Goal: Task Accomplishment & Management: Manage account settings

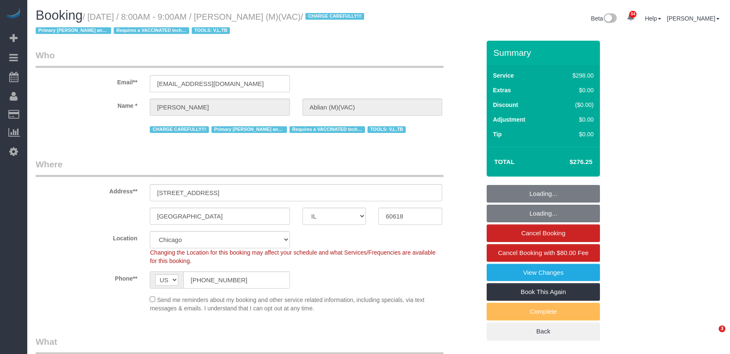
select select "IL"
select select "number:1"
select select "number:58"
select select "number:139"
select select "number:104"
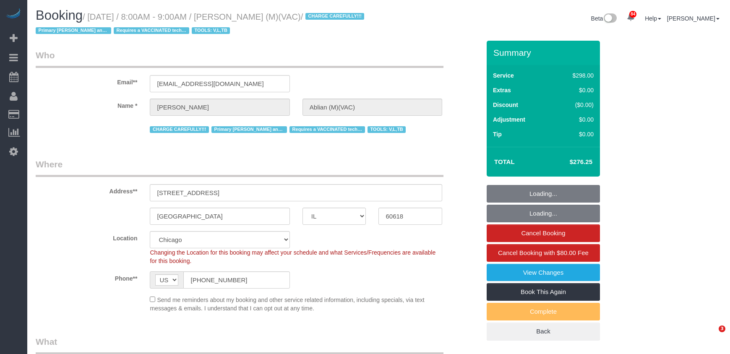
select select "5"
select select "1"
select select "spot1"
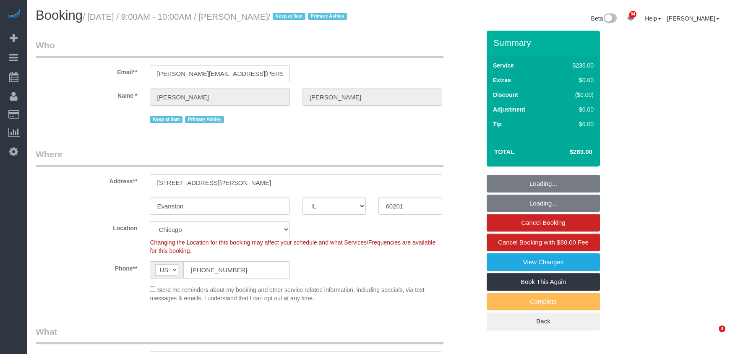
select select "IL"
select select "number:1"
select select "number:65"
select select "number:139"
select select "number:104"
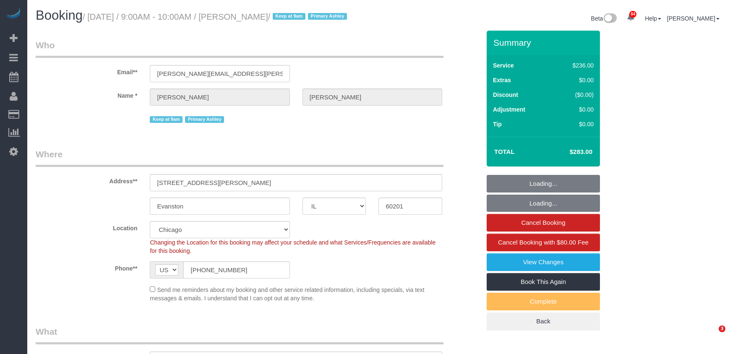
select select "object:1339"
select select "512"
select select "3"
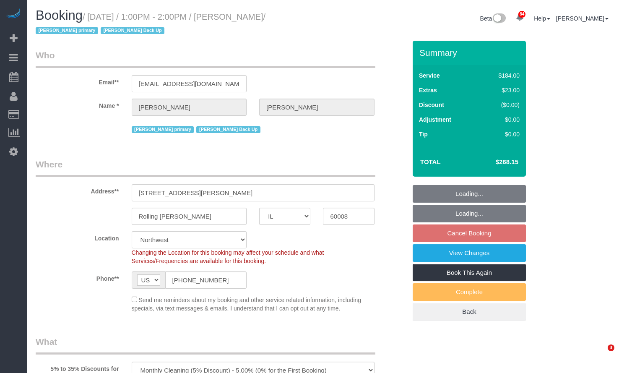
select select "IL"
select select "512"
select select "3"
select select "number:1"
select select "number:63"
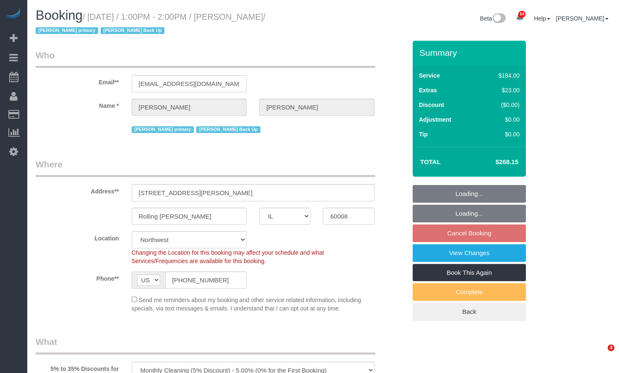
select select "number:139"
select select "number:105"
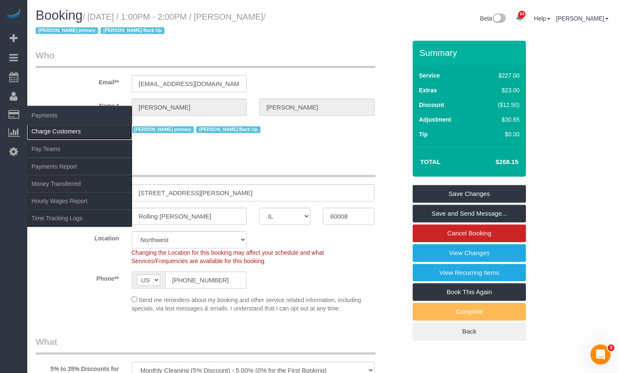
click at [79, 133] on link "Charge Customers" at bounding box center [79, 131] width 105 height 17
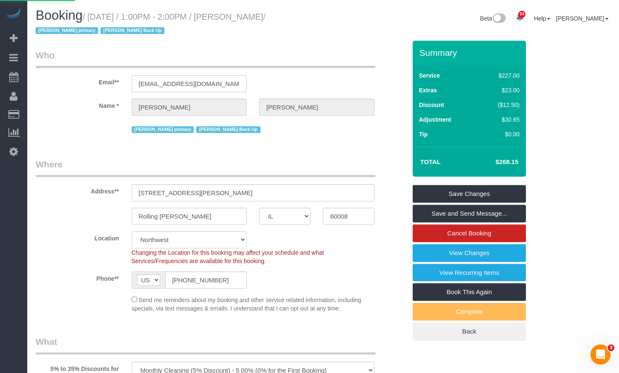
select select
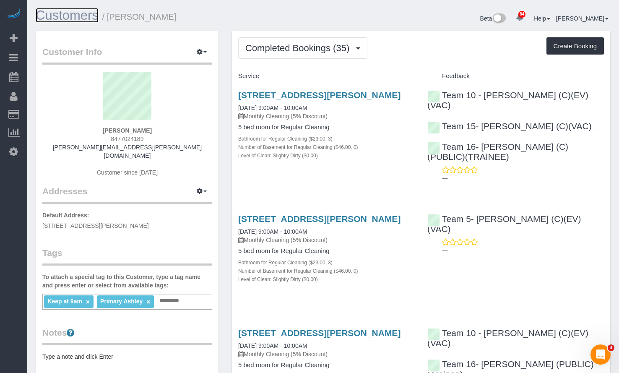
click at [72, 14] on link "Customers" at bounding box center [67, 15] width 63 height 15
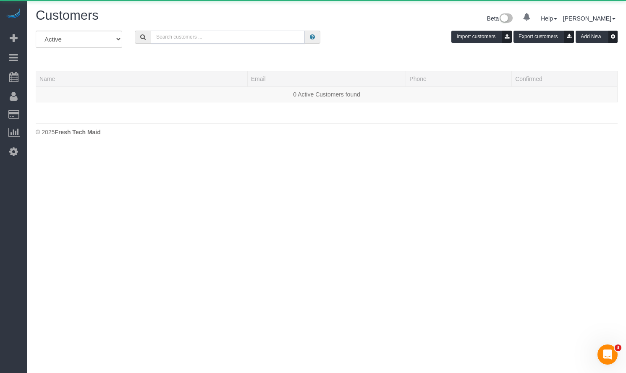
click at [233, 34] on input "text" at bounding box center [228, 37] width 154 height 13
paste input "Avinash Gadok"
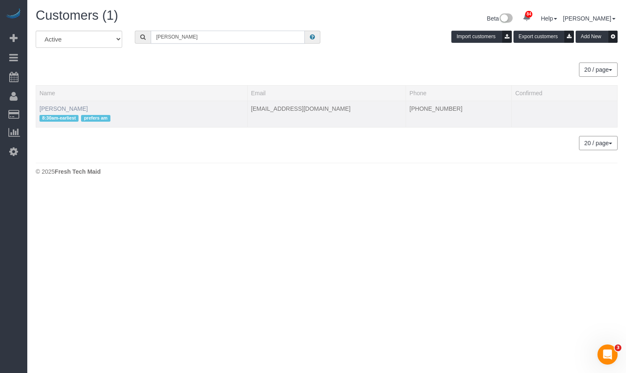
type input "Avinash Gadok"
click at [63, 106] on link "Avinash Gadok" at bounding box center [63, 108] width 48 height 7
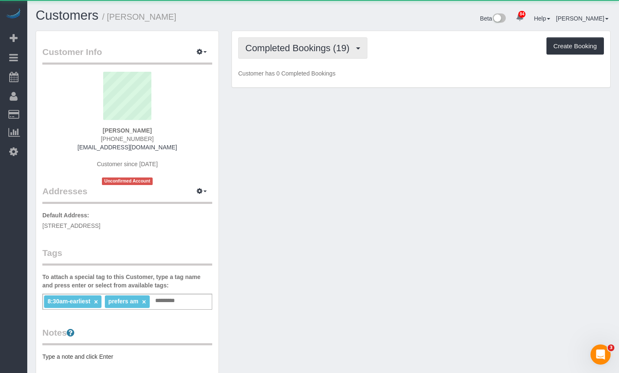
click at [336, 56] on button "Completed Bookings (19)" at bounding box center [302, 47] width 129 height 21
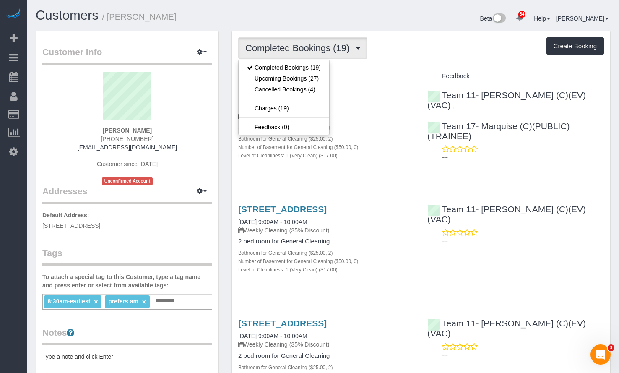
click at [455, 21] on div "Beta 84 Your Notifications You have 0 alerts × You have 1 to charge for 09/17/2…" at bounding box center [471, 19] width 294 height 22
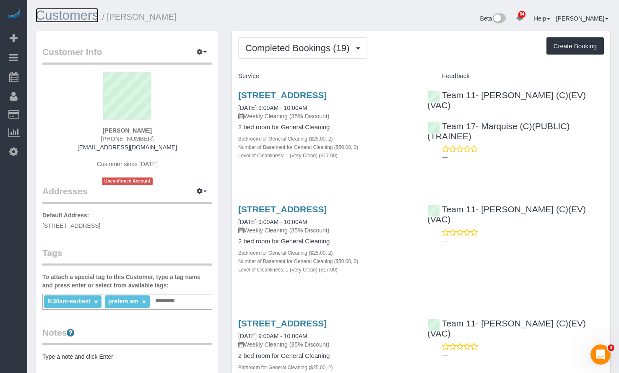
click at [65, 15] on link "Customers" at bounding box center [67, 15] width 63 height 15
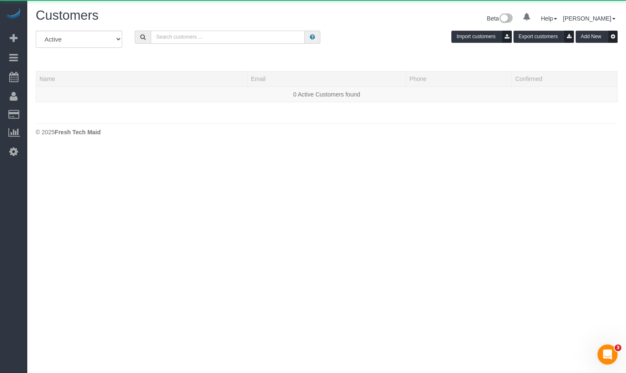
click at [175, 34] on input "text" at bounding box center [228, 37] width 154 height 13
paste input "Andrew Wickman"
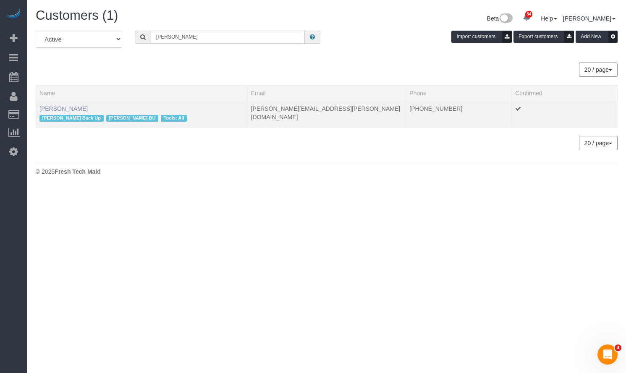
type input "Andrew Wickman"
click at [61, 108] on link "Andrew Wickman" at bounding box center [63, 108] width 48 height 7
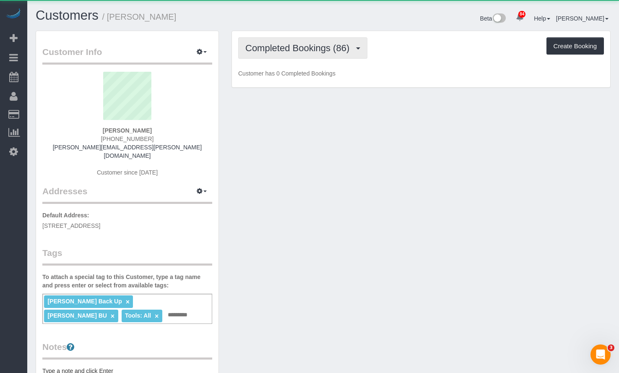
click at [275, 49] on span "Completed Bookings (86)" at bounding box center [299, 48] width 108 height 10
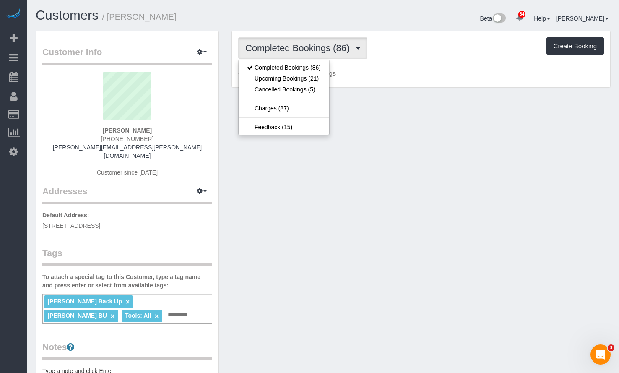
click at [277, 20] on h1 "Customers / Andrew Wickman" at bounding box center [177, 15] width 282 height 14
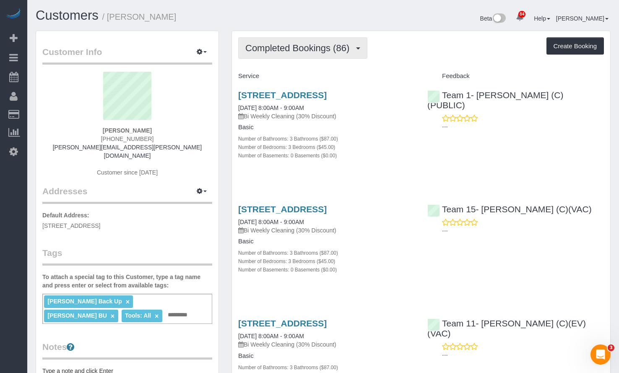
click at [288, 48] on span "Completed Bookings (86)" at bounding box center [299, 48] width 108 height 10
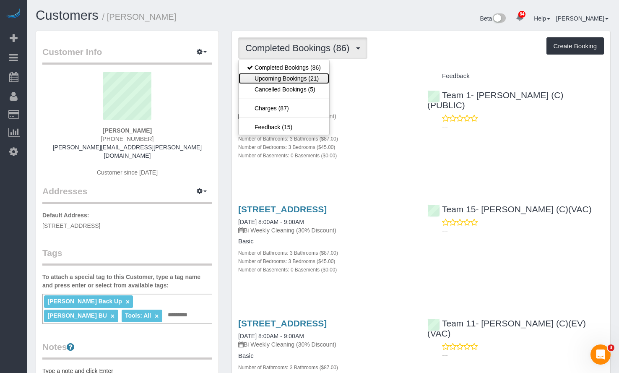
click at [291, 79] on link "Upcoming Bookings (21)" at bounding box center [284, 78] width 91 height 11
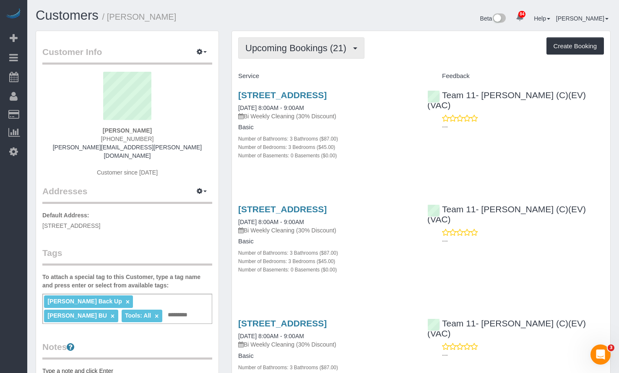
click at [316, 50] on span "Upcoming Bookings (21)" at bounding box center [297, 48] width 105 height 10
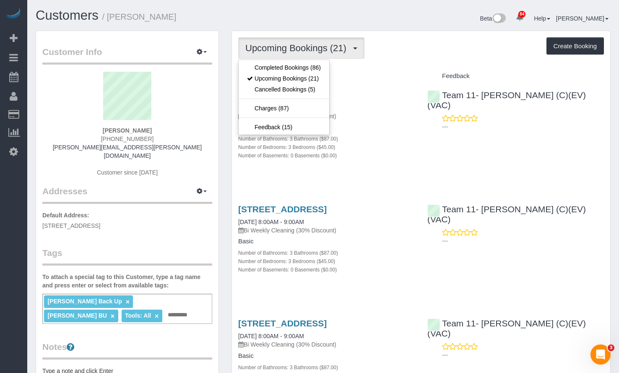
click at [250, 18] on h1 "Customers / Andrew Wickman" at bounding box center [177, 15] width 282 height 14
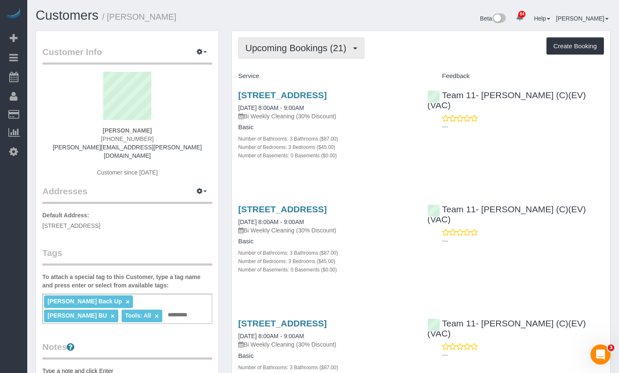
click at [309, 43] on span "Upcoming Bookings (21)" at bounding box center [297, 48] width 105 height 10
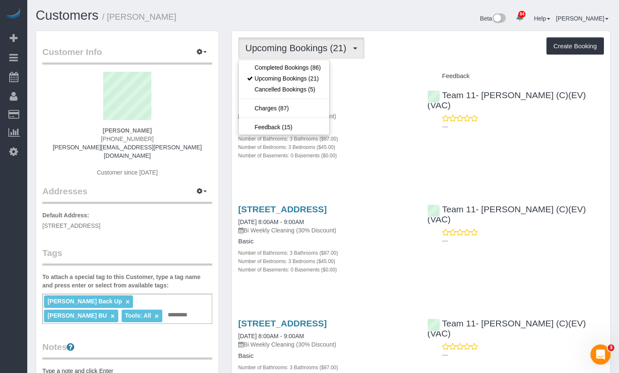
click at [312, 27] on div "Customers / Andrew Wickman Beta 84 Your Notifications You have 0 alerts × You h…" at bounding box center [323, 19] width 588 height 22
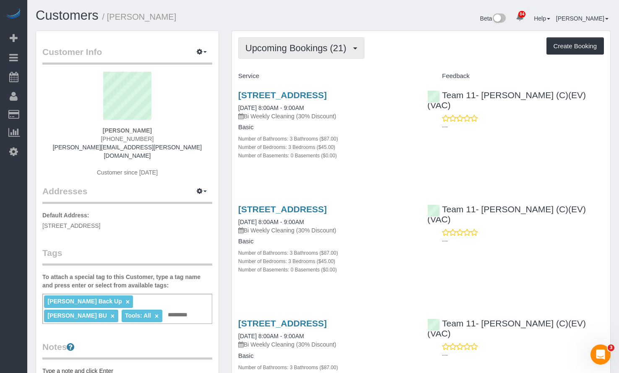
click at [320, 48] on span "Upcoming Bookings (21)" at bounding box center [297, 48] width 105 height 10
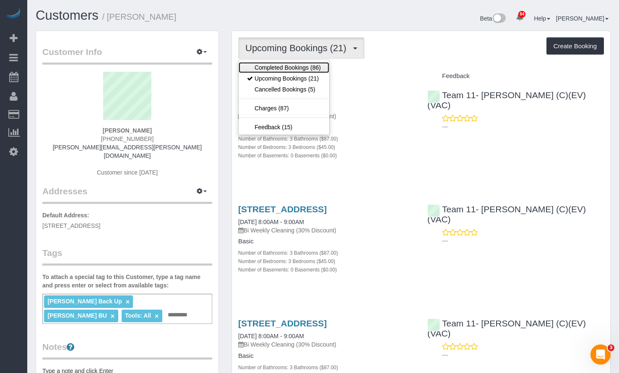
click at [316, 71] on link "Completed Bookings (86)" at bounding box center [284, 67] width 91 height 11
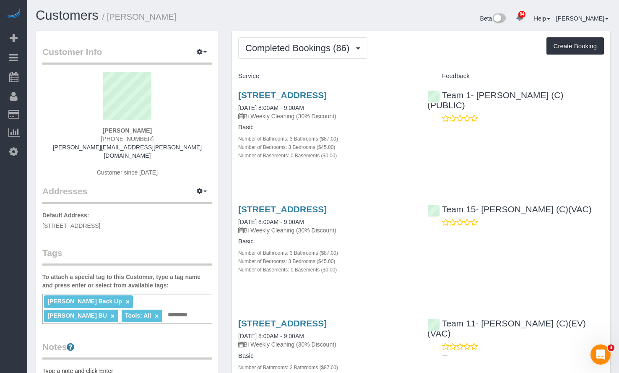
drag, startPoint x: 177, startPoint y: 20, endPoint x: 92, endPoint y: 5, distance: 86.0
click at [109, 18] on h1 "Customers / Andrew Wickman" at bounding box center [177, 15] width 282 height 14
copy small "Andrew Wickman"
click at [52, 16] on link "Customers" at bounding box center [67, 15] width 63 height 15
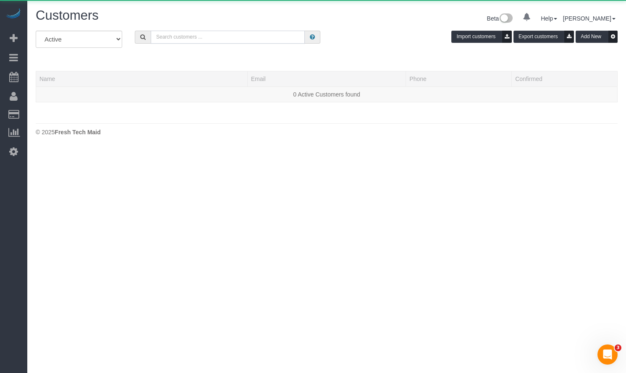
click at [223, 34] on input "text" at bounding box center [228, 37] width 154 height 13
paste input "Candice Fletcher"
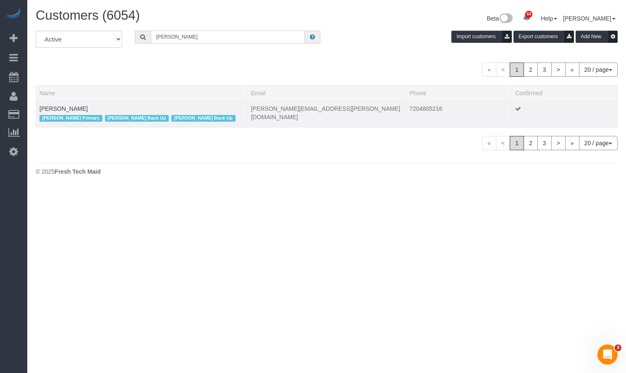
type input "Candice Fletcher"
drag, startPoint x: 90, startPoint y: 110, endPoint x: 40, endPoint y: 110, distance: 49.9
click at [40, 110] on td "Candice Fletcher Jannette Primary Liliana Back Up Stephanie Back Up" at bounding box center [141, 114] width 211 height 26
copy link "Candice Fletcher"
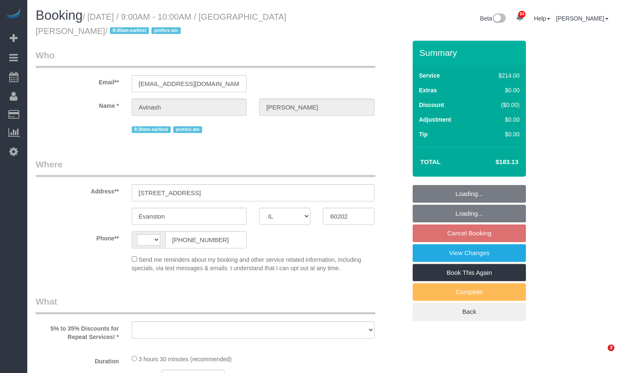
select select "IL"
select select "string:[GEOGRAPHIC_DATA]"
select select "object:1301"
select select "string:fspay-0c5b9879-da17-4785-acd9-5465d77a9964"
select select "512"
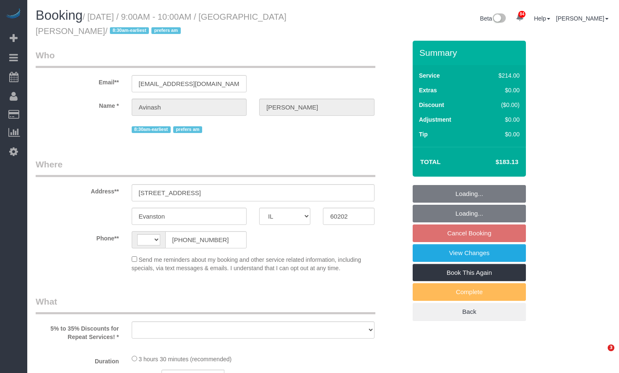
select select "2"
select select "number:1"
select select "number:58"
select select "number:139"
select select "number:106"
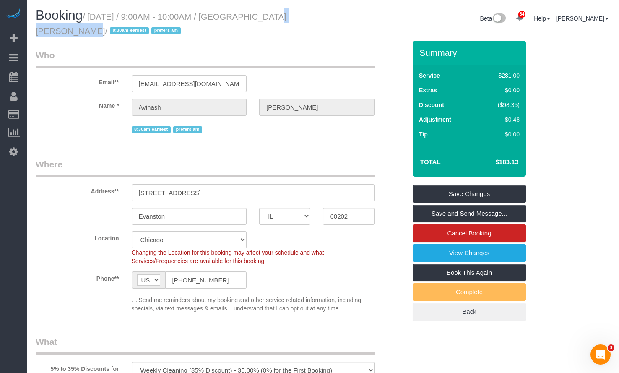
drag, startPoint x: 307, startPoint y: 16, endPoint x: 253, endPoint y: 17, distance: 53.3
click at [253, 17] on small "/ September 19, 2025 / 9:00AM - 10:00AM / Avinash Gadok / 8:30am-earliest prefe…" at bounding box center [161, 23] width 251 height 23
copy small "Avinash Gadok"
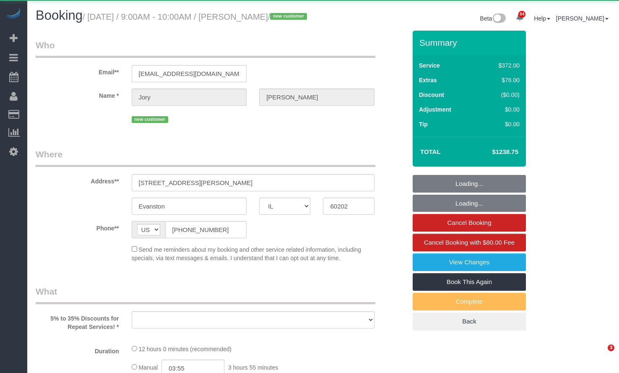
select select "IL"
select select "object:1021"
select select "514"
select select "5"
select select "1"
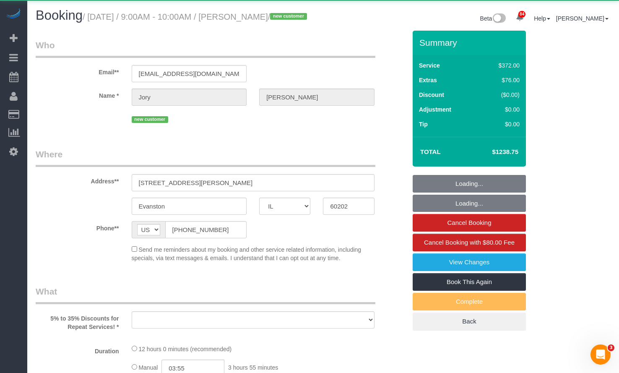
select select "10"
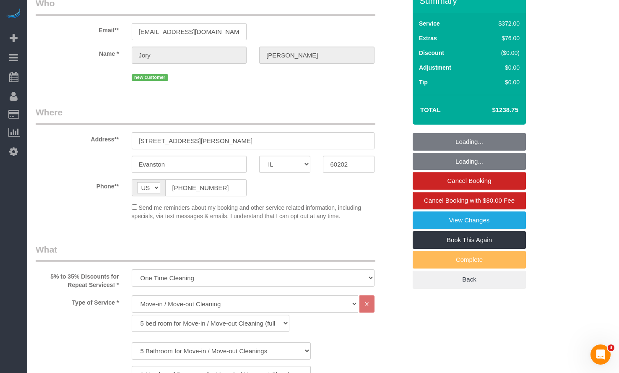
select select "number:1"
select select "number:69"
select select "number:139"
select select "number:104"
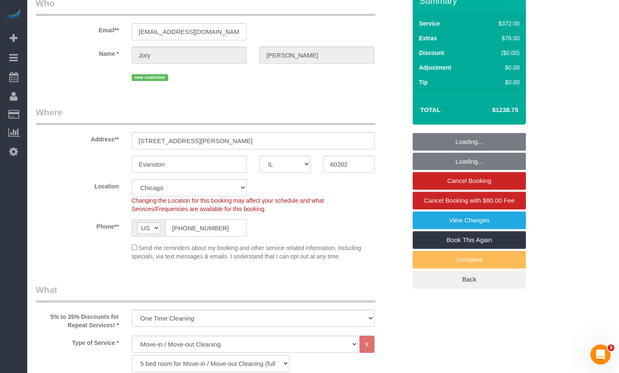
select select "spot1"
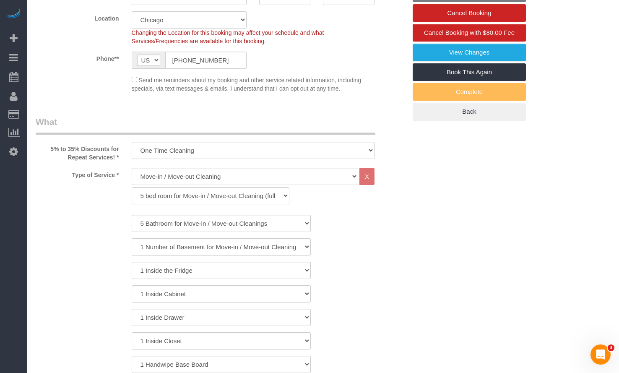
select select "object:1356"
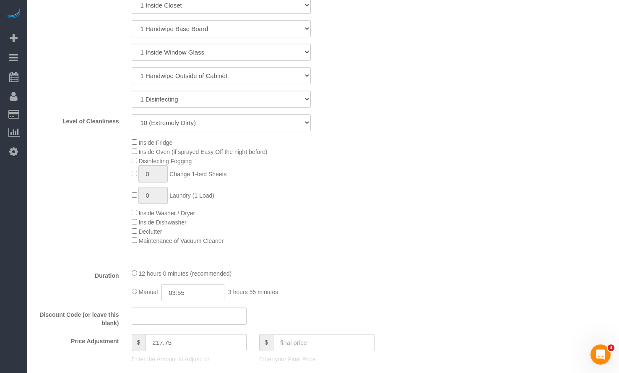
select select "5"
select select "1"
select select "10"
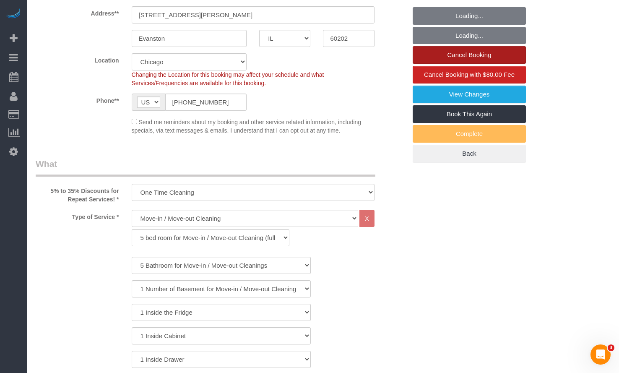
scroll to position [126, 0]
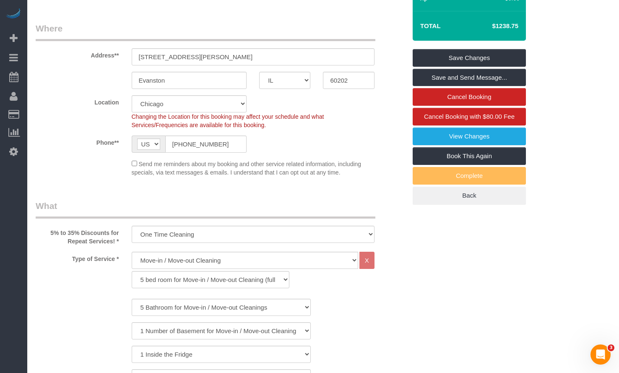
click at [90, 99] on fieldset "Where Address** [STREET_ADDRESS][PERSON_NAME] [GEOGRAPHIC_DATA] AK AL AR AZ CA …" at bounding box center [221, 102] width 371 height 161
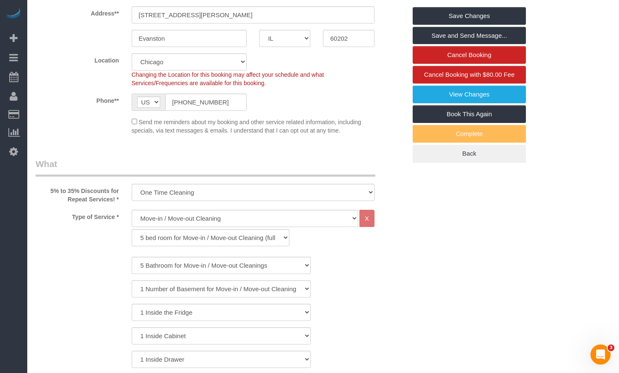
scroll to position [0, 0]
